Goal: Task Accomplishment & Management: Manage account settings

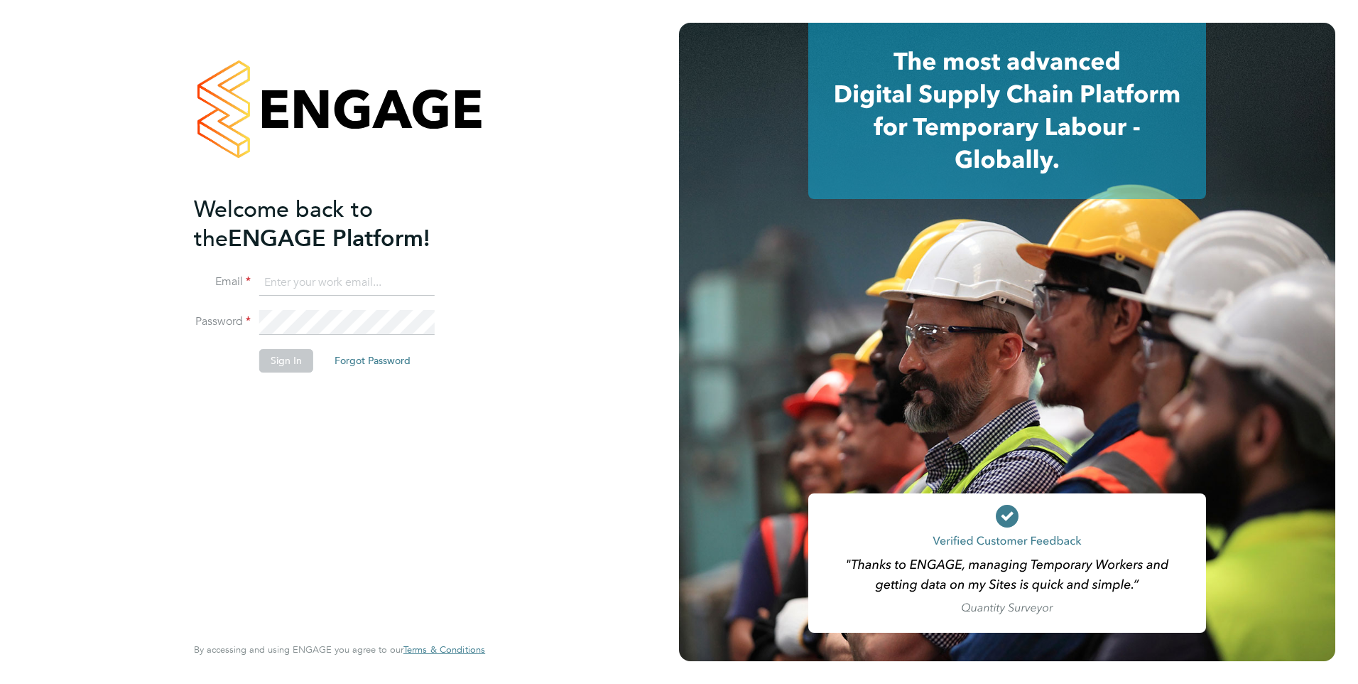
type input "[EMAIL_ADDRESS][PERSON_NAME][DOMAIN_NAME]"
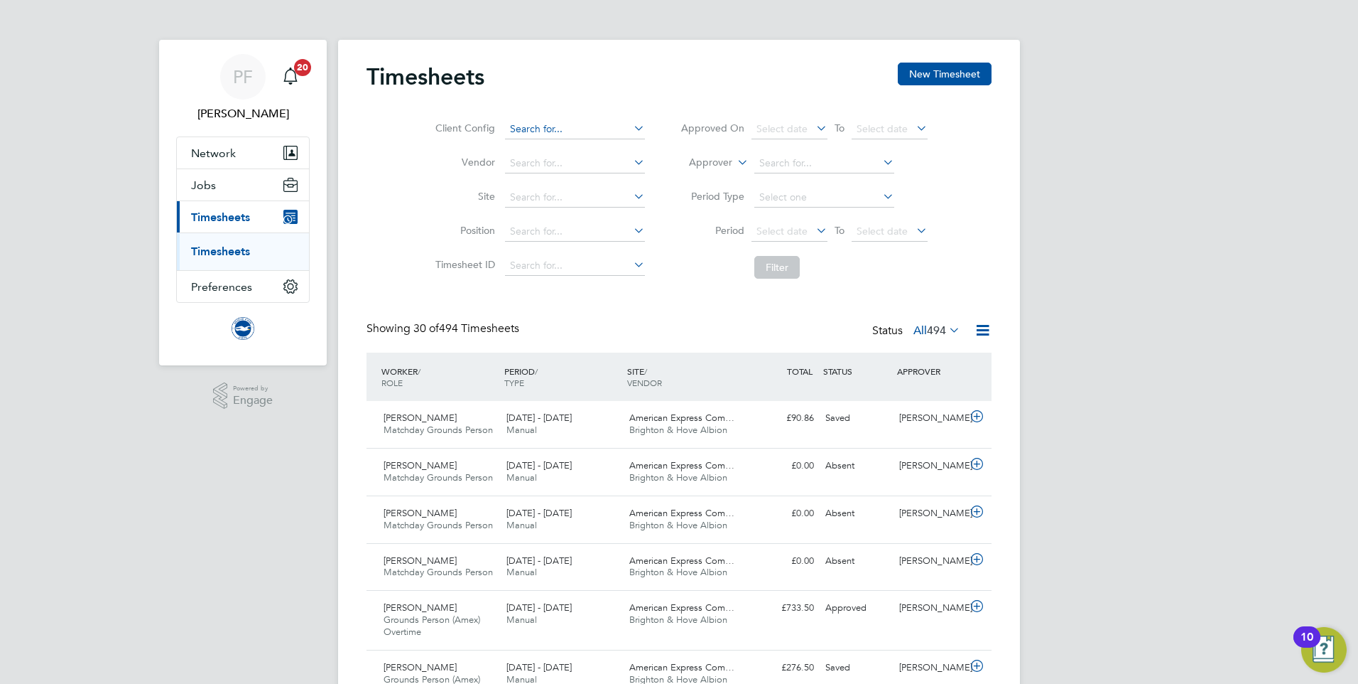
click at [586, 135] on input at bounding box center [575, 129] width 140 height 20
click at [433, 179] on li "Vendor" at bounding box center [538, 163] width 249 height 34
click at [550, 159] on input at bounding box center [575, 163] width 140 height 20
click at [431, 175] on li "Vendor" at bounding box center [538, 163] width 249 height 34
click at [566, 192] on input at bounding box center [575, 198] width 140 height 20
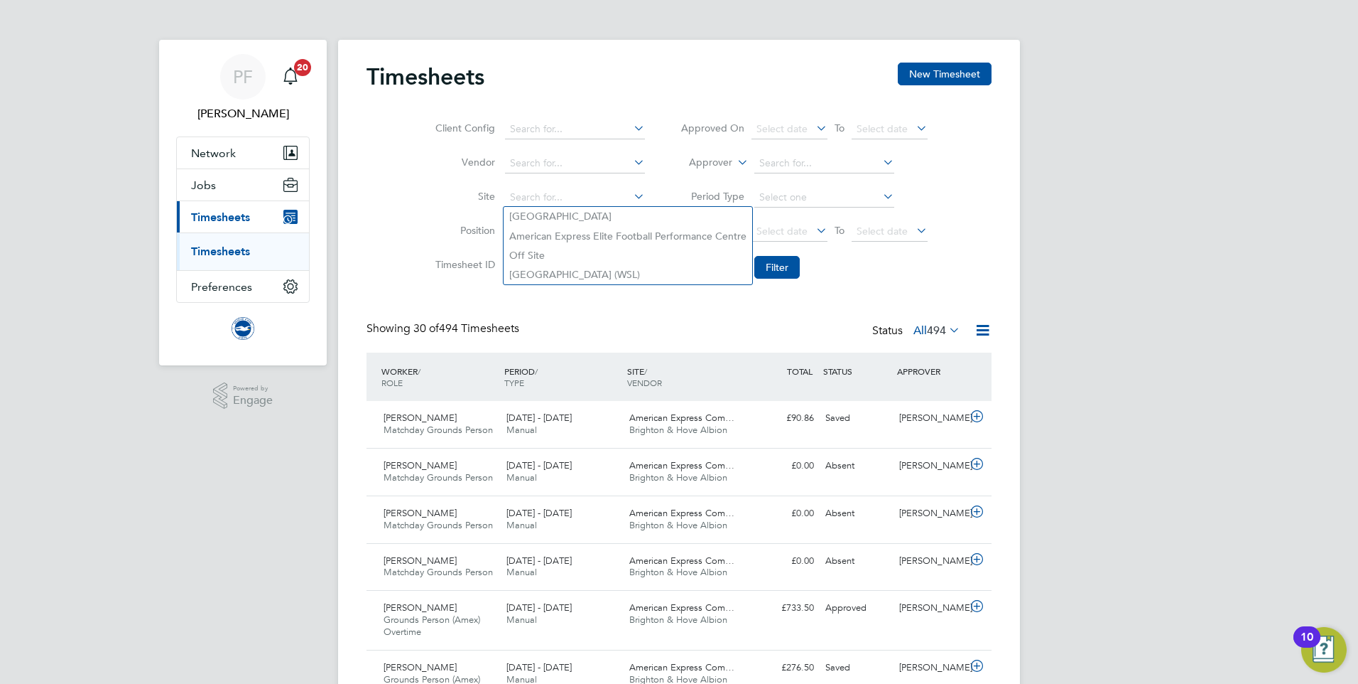
click at [464, 193] on label "Site" at bounding box center [463, 196] width 64 height 13
click at [549, 227] on input at bounding box center [575, 232] width 140 height 20
click at [441, 202] on label "Site" at bounding box center [463, 196] width 64 height 13
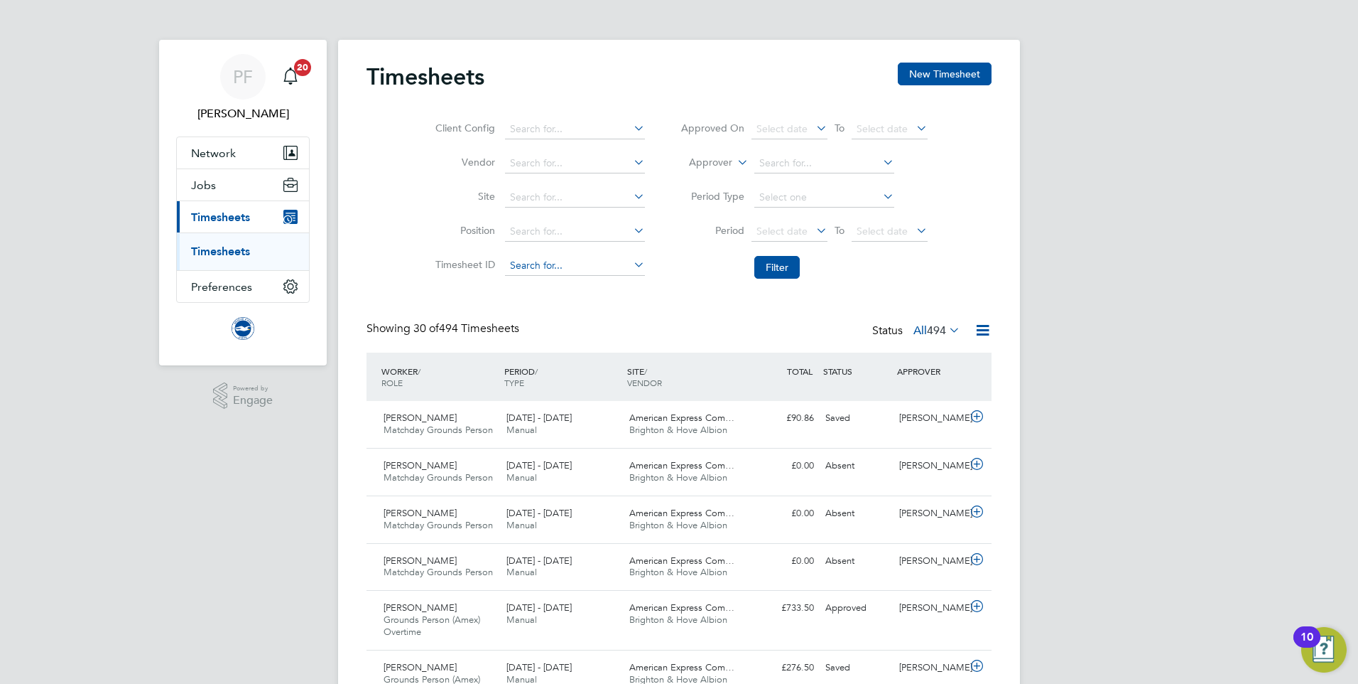
click at [520, 261] on input at bounding box center [575, 266] width 140 height 20
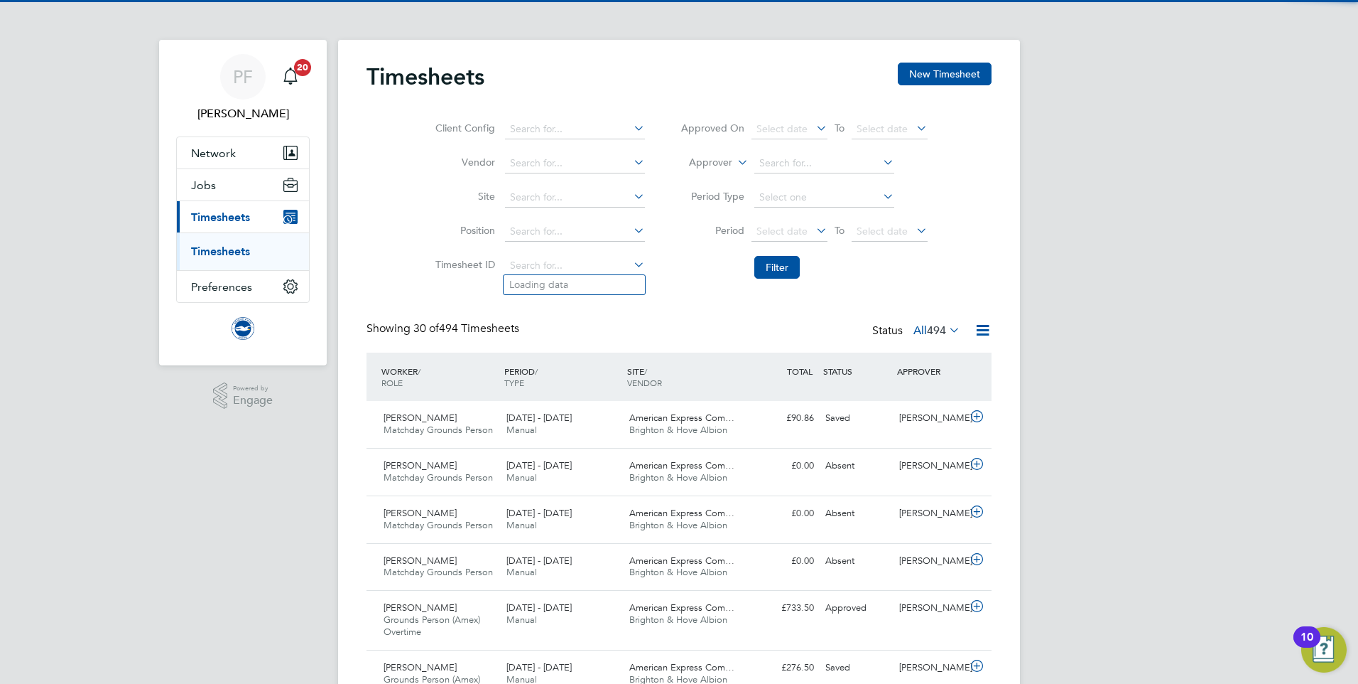
click at [446, 207] on li "Site" at bounding box center [538, 197] width 249 height 34
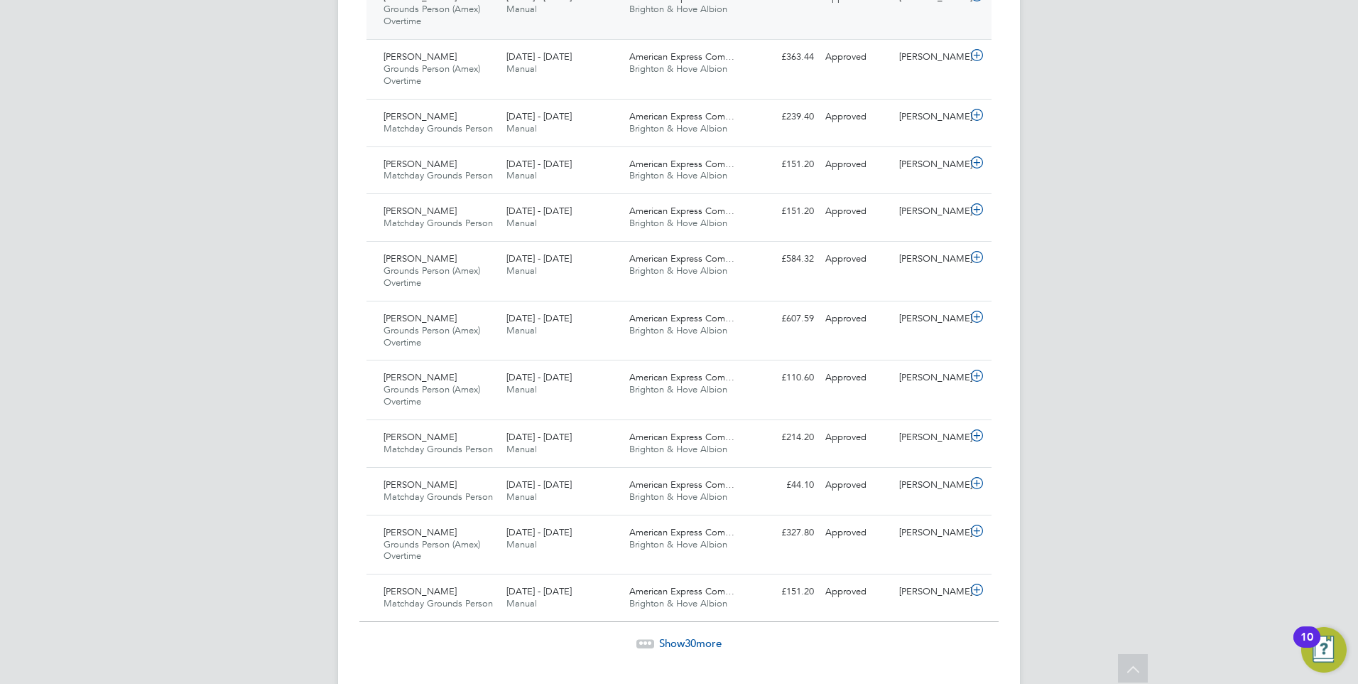
scroll to position [1403, 0]
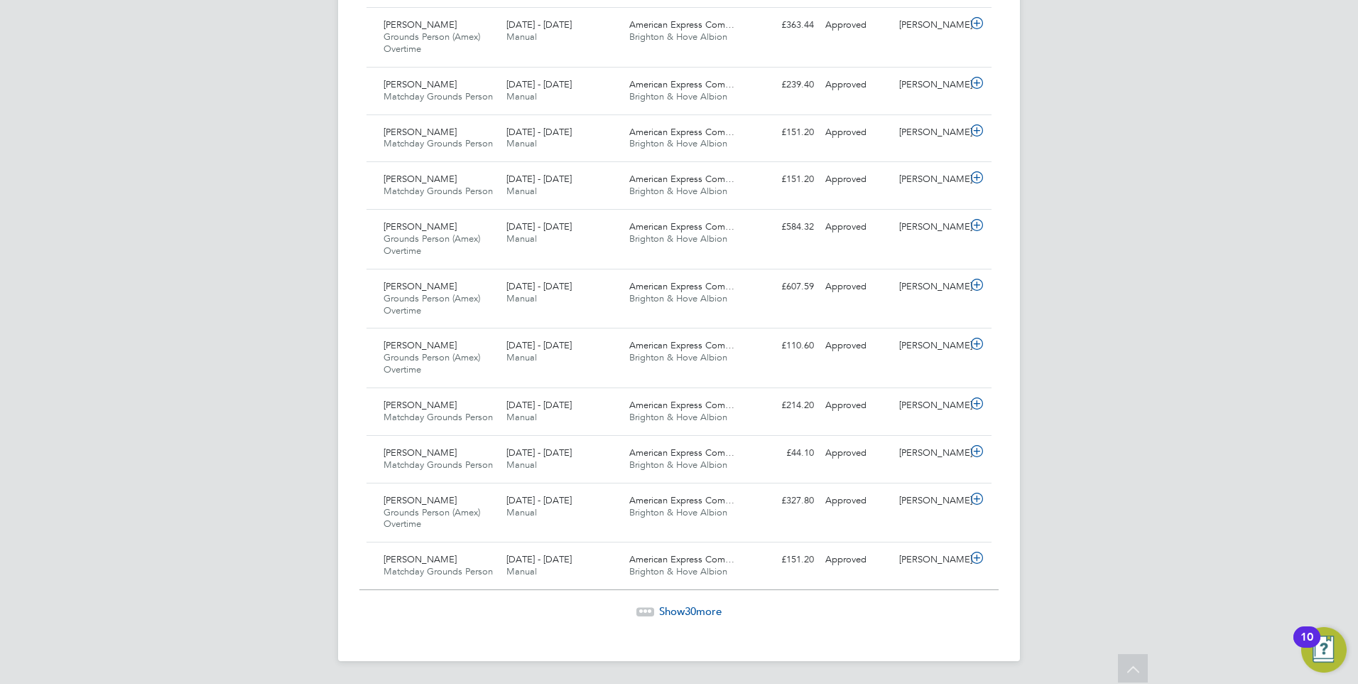
click at [681, 607] on span "Show 30 more" at bounding box center [690, 610] width 63 height 13
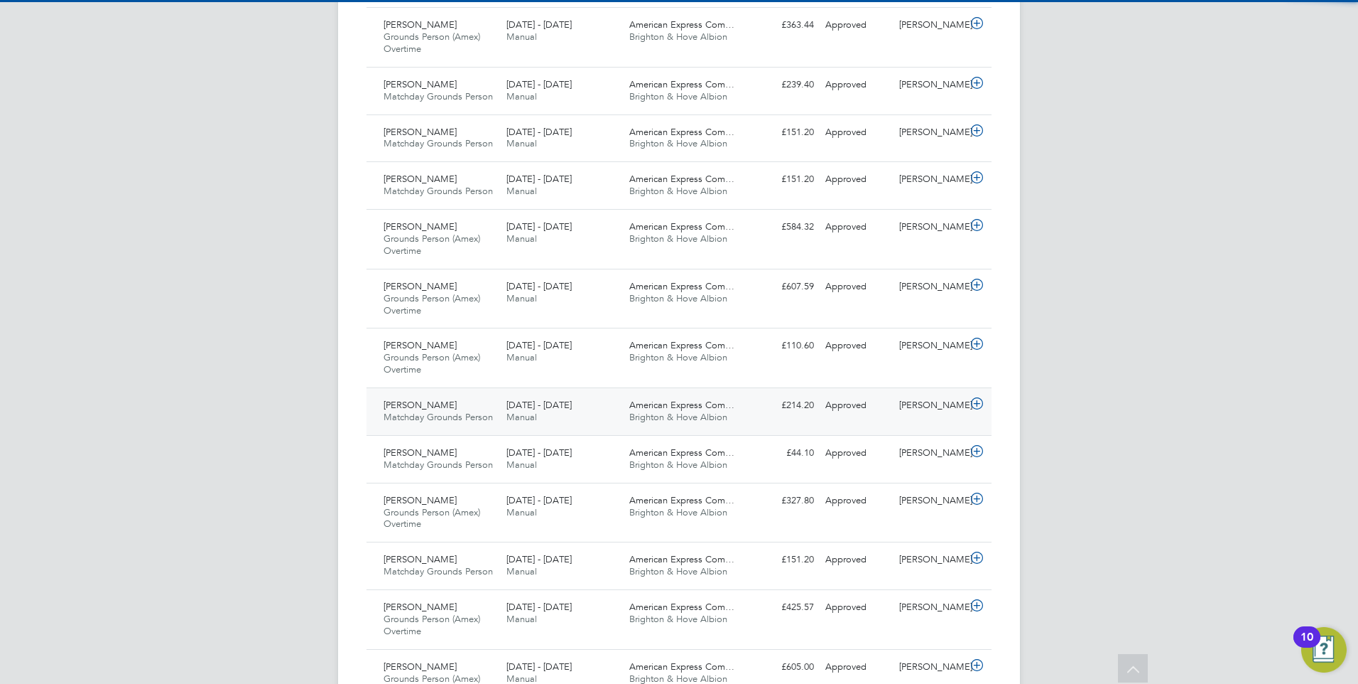
scroll to position [36, 124]
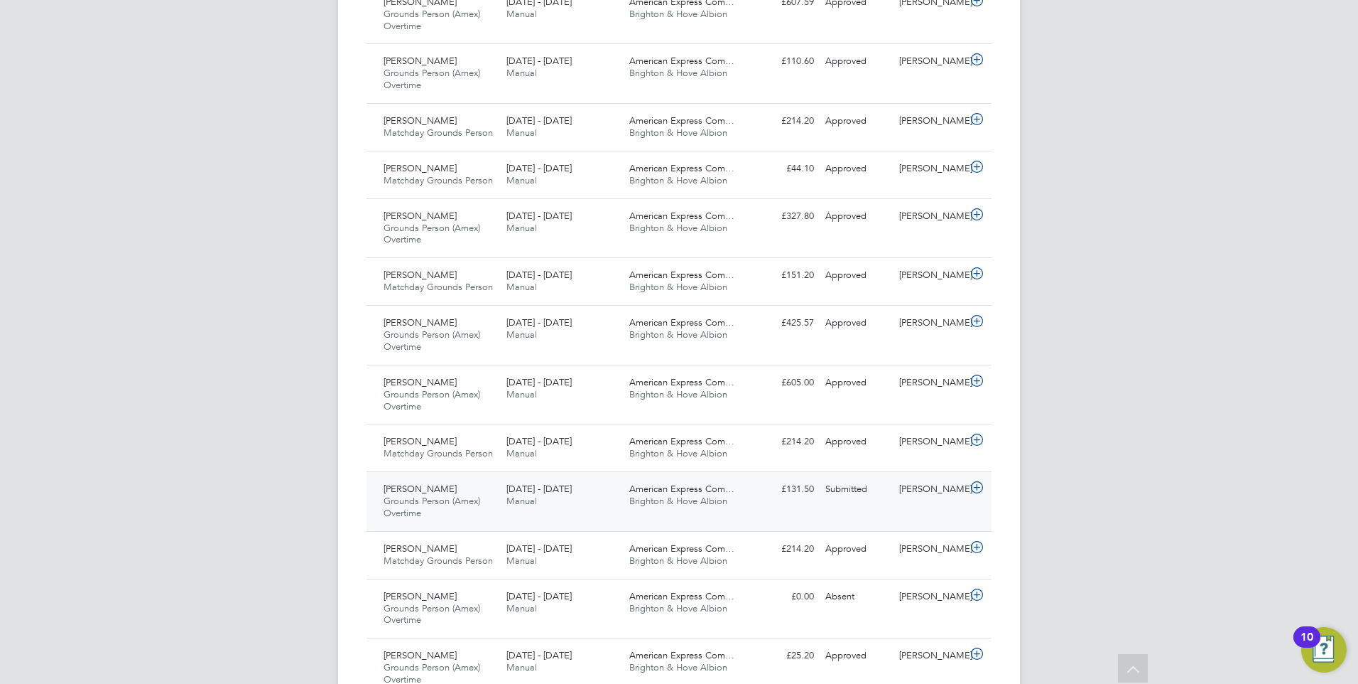
click at [450, 501] on span "Grounds Person (Amex) Overtime" at bounding box center [432, 507] width 97 height 24
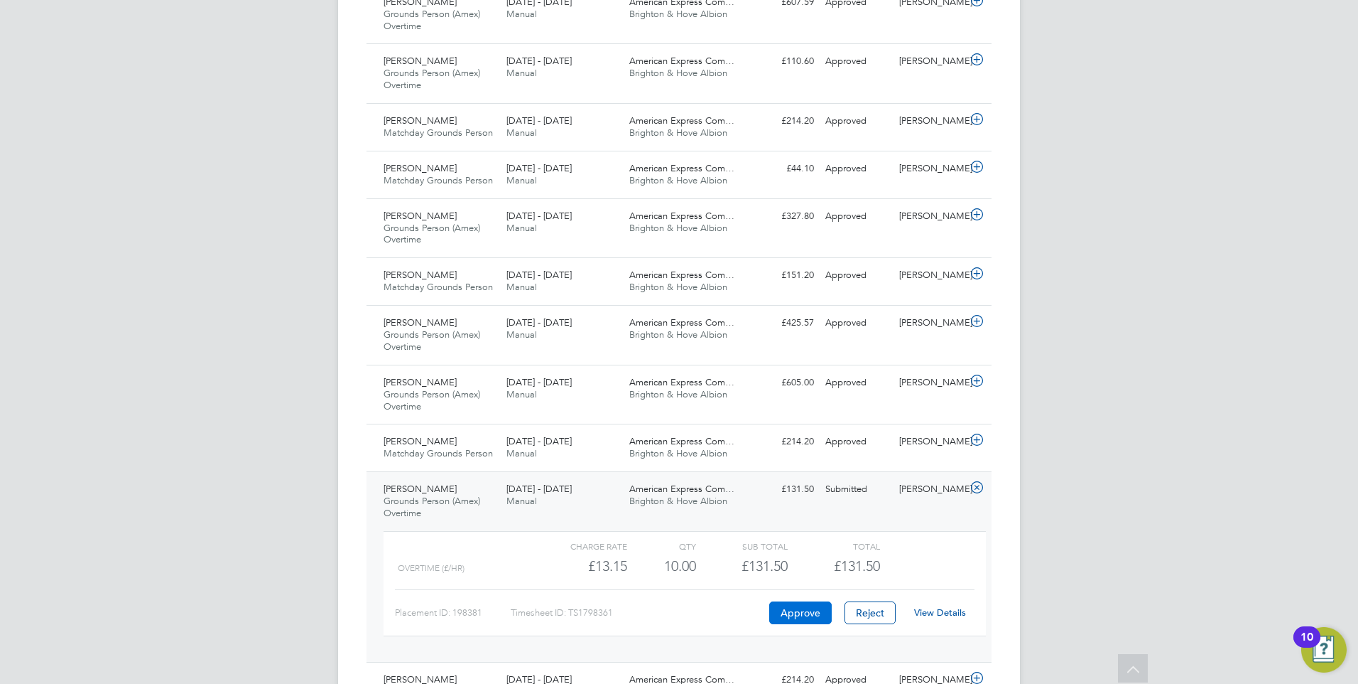
click at [789, 611] on button "Approve" at bounding box center [800, 612] width 63 height 23
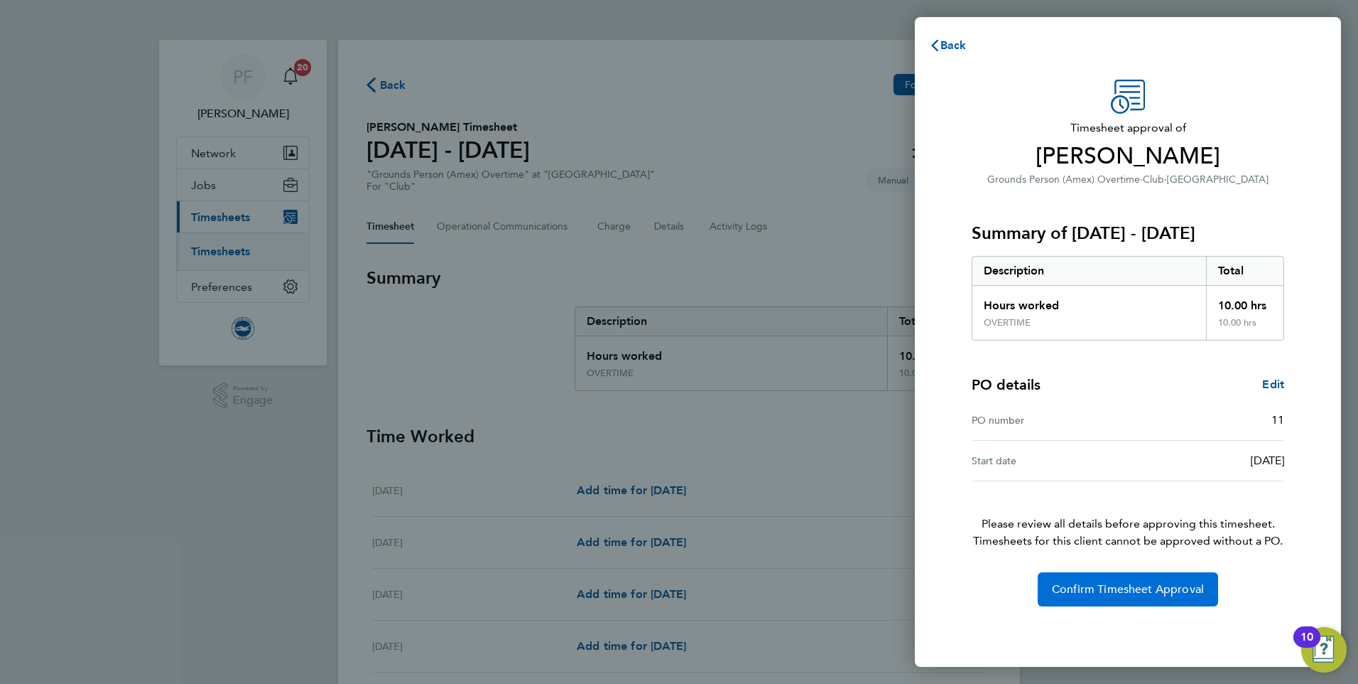
drag, startPoint x: 1167, startPoint y: 593, endPoint x: 1165, endPoint y: 581, distance: 12.3
click at [1167, 593] on span "Confirm Timesheet Approval" at bounding box center [1128, 589] width 152 height 14
